Goal: Task Accomplishment & Management: Manage account settings

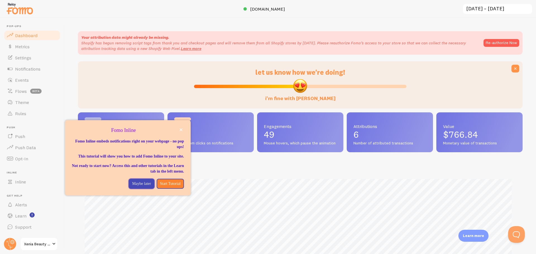
click at [140, 187] on p "Maybe later" at bounding box center [141, 184] width 19 height 6
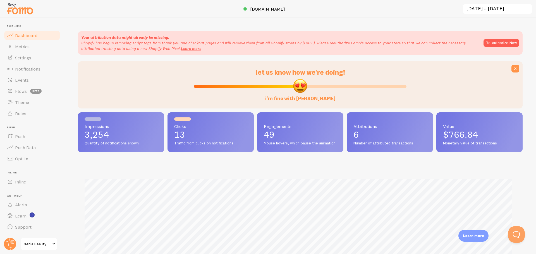
click at [27, 57] on span "Settings" at bounding box center [23, 58] width 16 height 6
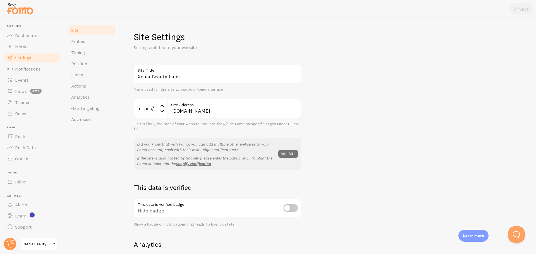
click at [80, 79] on link "Limits" at bounding box center [92, 74] width 49 height 11
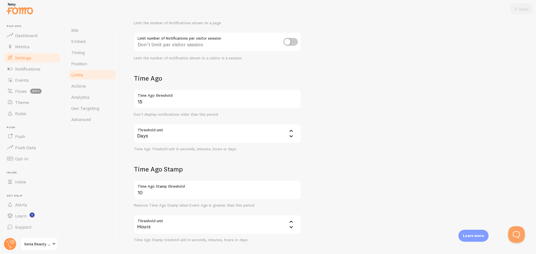
scroll to position [108, 0]
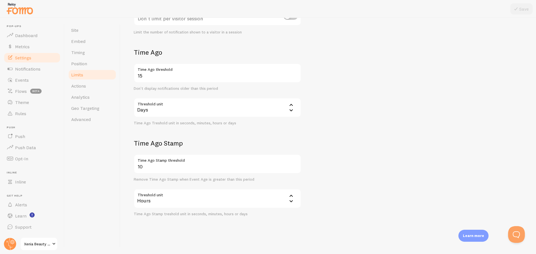
click at [86, 121] on span "Advanced" at bounding box center [81, 120] width 20 height 6
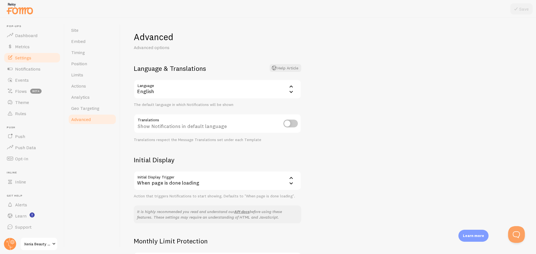
click at [84, 111] on link "Geo Targeting" at bounding box center [92, 108] width 49 height 11
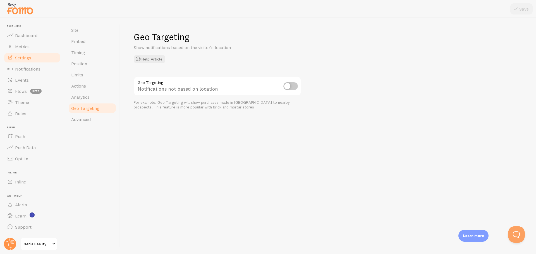
click at [83, 101] on link "Analytics" at bounding box center [92, 97] width 49 height 11
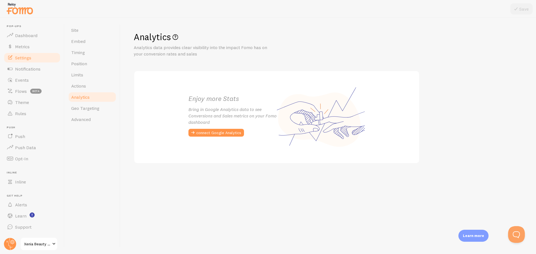
click at [83, 86] on span "Actions" at bounding box center [78, 86] width 15 height 6
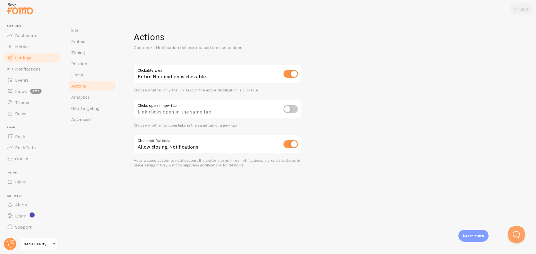
click at [80, 74] on span "Limits" at bounding box center [77, 75] width 12 height 6
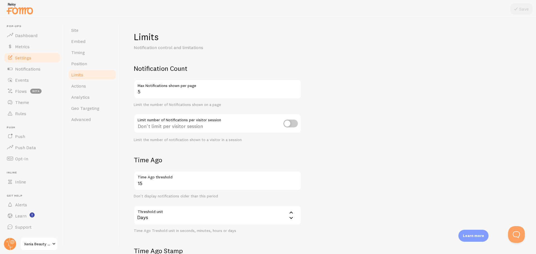
click at [76, 53] on span "Timing" at bounding box center [78, 53] width 14 height 6
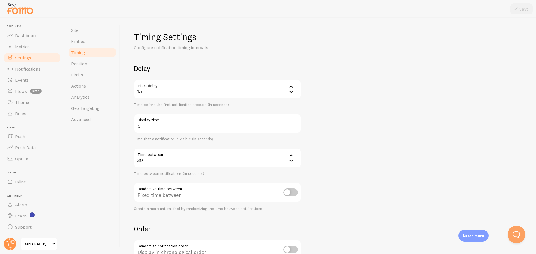
click at [76, 42] on span "Embed" at bounding box center [78, 42] width 14 height 6
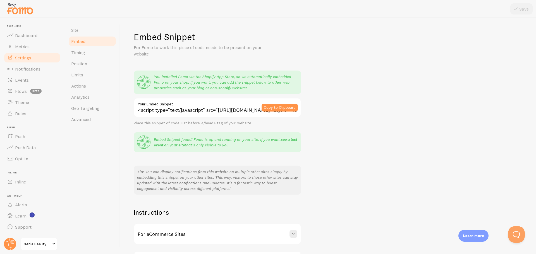
click at [73, 28] on span "Site" at bounding box center [74, 30] width 7 height 6
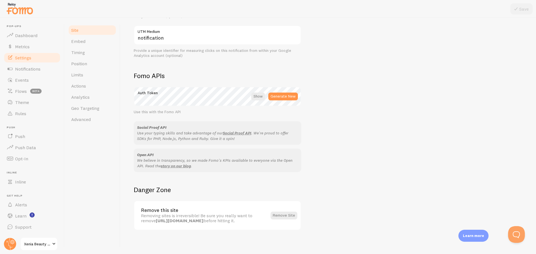
scroll to position [273, 0]
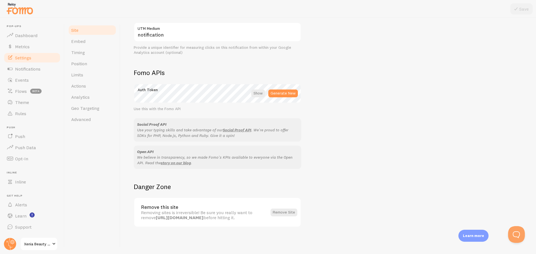
click at [22, 38] on span "Dashboard" at bounding box center [26, 36] width 22 height 6
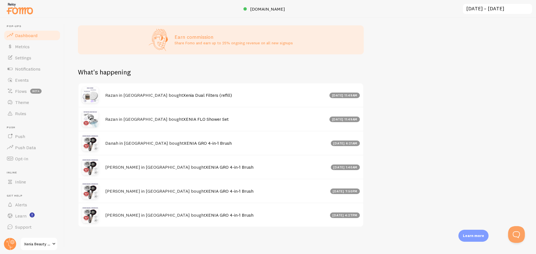
scroll to position [306, 0]
click at [35, 245] on span "Xenia Beauty Labs" at bounding box center [37, 244] width 27 height 7
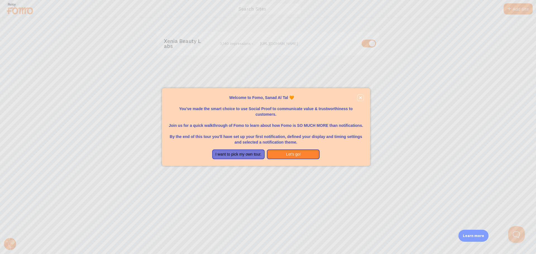
click at [360, 98] on icon "close," at bounding box center [360, 97] width 3 height 3
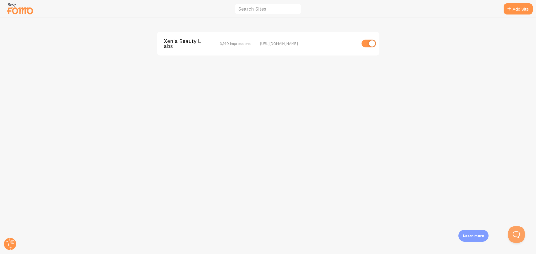
click at [22, 12] on img at bounding box center [20, 8] width 28 height 14
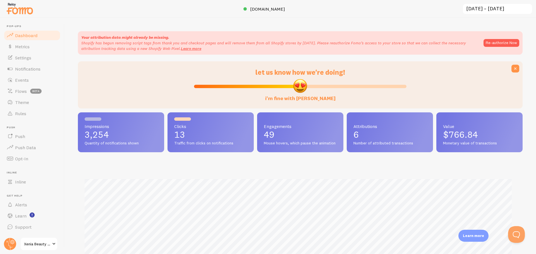
scroll to position [147, 440]
click at [11, 244] on icon at bounding box center [12, 242] width 4 height 4
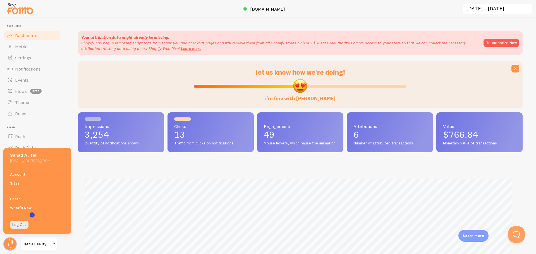
click at [20, 174] on link "Account" at bounding box center [37, 174] width 68 height 9
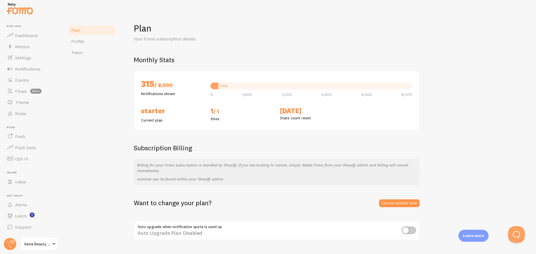
scroll to position [22, 0]
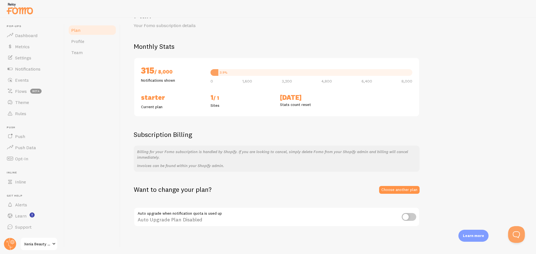
click at [397, 190] on link "Choose another plan" at bounding box center [399, 190] width 40 height 8
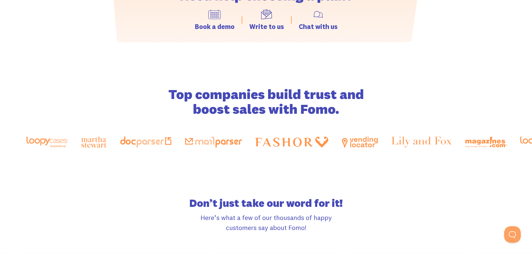
scroll to position [893, 0]
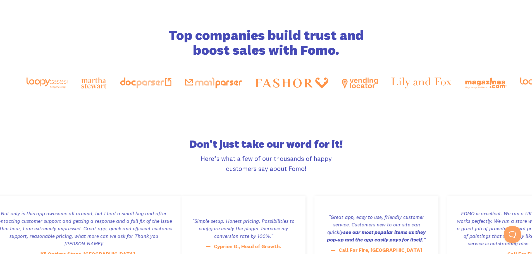
click at [514, 237] on button at bounding box center [512, 234] width 17 height 17
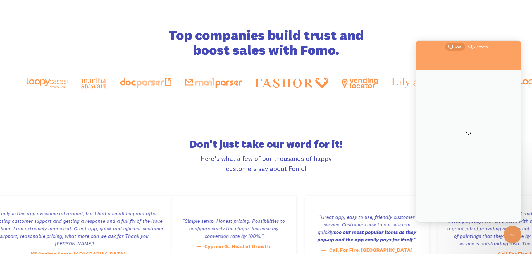
scroll to position [0, 0]
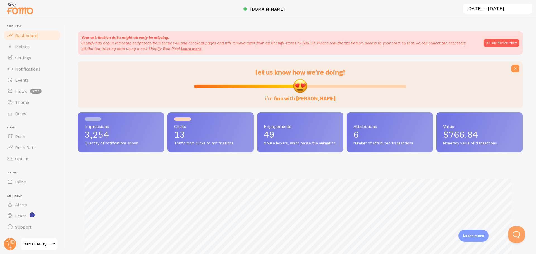
click at [8, 244] on circle at bounding box center [10, 244] width 12 height 12
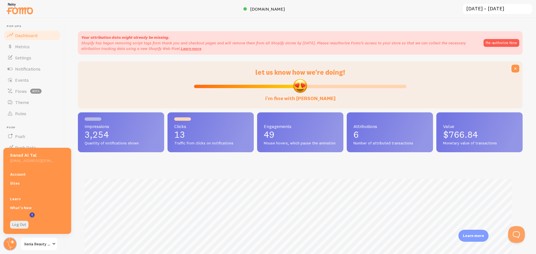
click at [26, 175] on link "Account" at bounding box center [37, 174] width 68 height 9
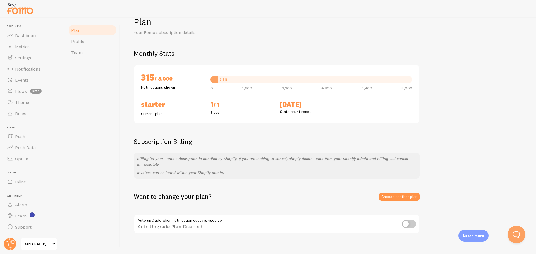
scroll to position [22, 0]
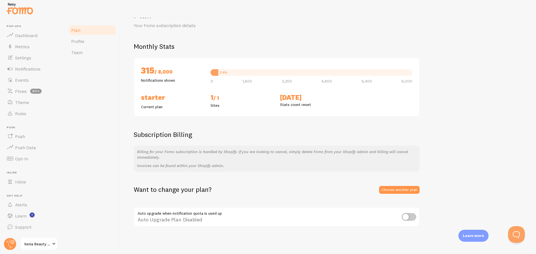
click at [403, 191] on link "Choose another plan" at bounding box center [399, 190] width 40 height 8
